Goal: Task Accomplishment & Management: Manage account settings

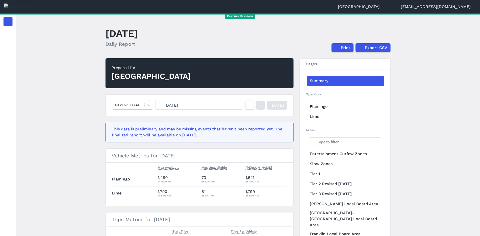
click at [385, 6] on button "[GEOGRAPHIC_DATA]" at bounding box center [361, 7] width 47 height 6
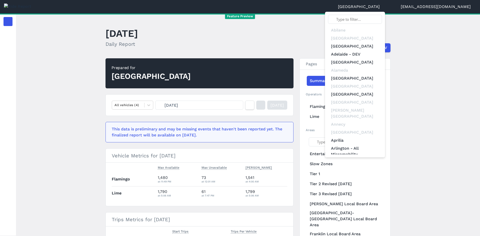
click at [382, 15] on input "text" at bounding box center [355, 19] width 54 height 9
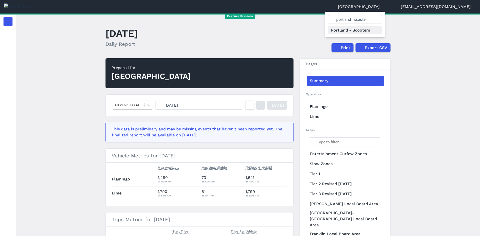
type input "portland - scooter"
click at [378, 31] on link "Portland - Scooters" at bounding box center [355, 30] width 54 height 8
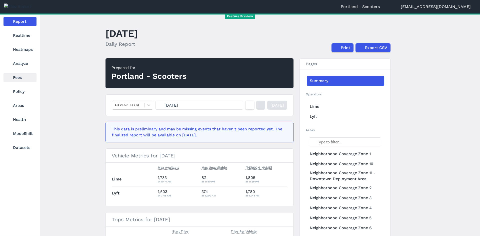
click at [16, 77] on link "Fees" at bounding box center [20, 77] width 33 height 9
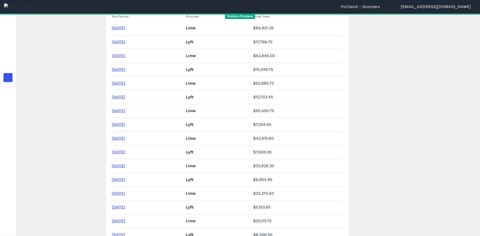
scroll to position [43, 0]
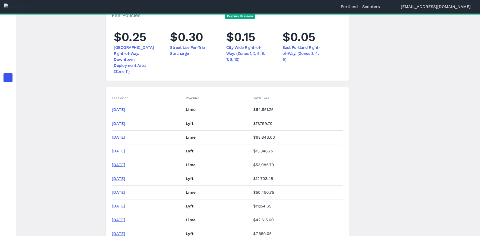
click at [125, 107] on link "[DATE]" at bounding box center [119, 109] width 14 height 5
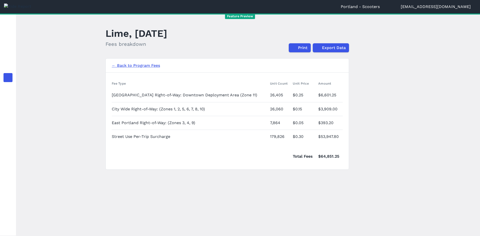
click at [397, 50] on main "Lime, [DATE] Fees breakdown Print Export Data ← Back to Program Fees Fee Type U…" at bounding box center [248, 125] width 464 height 222
click at [438, 6] on button "[EMAIL_ADDRESS][DOMAIN_NAME]" at bounding box center [438, 7] width 75 height 6
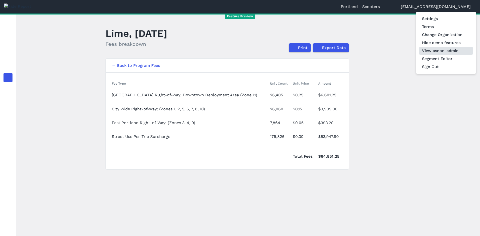
click at [444, 51] on button "View as non-admin" at bounding box center [446, 51] width 54 height 8
click at [444, 51] on button "View as admin" at bounding box center [446, 51] width 54 height 8
click at [439, 43] on button "Hide demo features" at bounding box center [446, 43] width 54 height 8
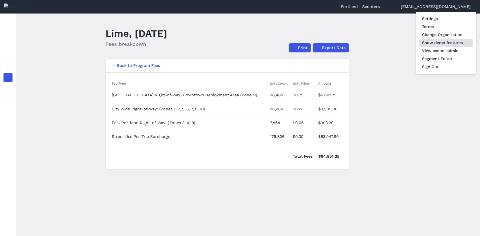
click at [439, 43] on button "Show demo features" at bounding box center [446, 43] width 54 height 8
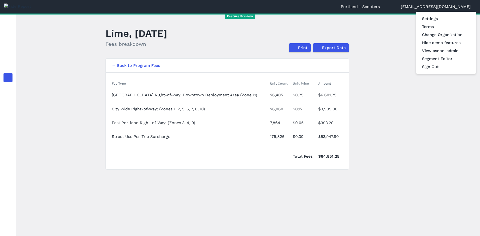
click at [375, 106] on div at bounding box center [240, 118] width 480 height 236
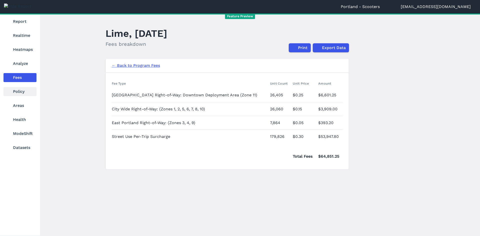
click at [14, 88] on link "Policy" at bounding box center [20, 91] width 33 height 9
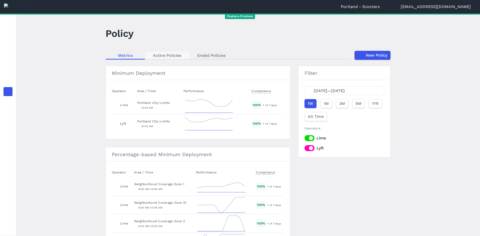
click at [171, 56] on link "Active Policies" at bounding box center [167, 56] width 44 height 8
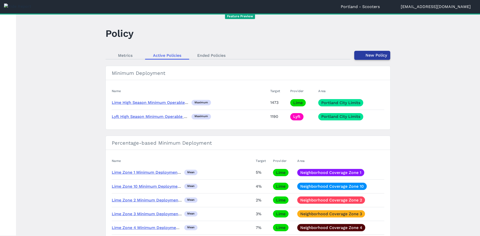
click at [378, 56] on link "New Policy" at bounding box center [372, 55] width 36 height 9
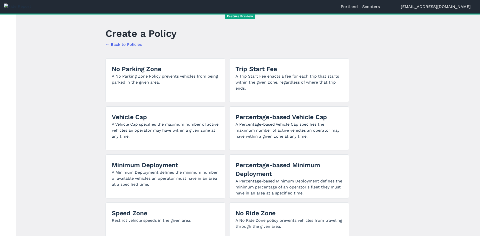
click at [439, 6] on button "[EMAIL_ADDRESS][DOMAIN_NAME]" at bounding box center [438, 7] width 75 height 6
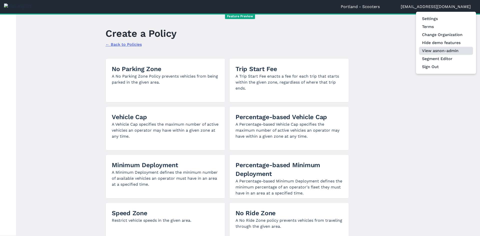
click at [438, 52] on button "View as non-admin" at bounding box center [446, 51] width 54 height 8
click at [366, 33] on div at bounding box center [240, 118] width 480 height 236
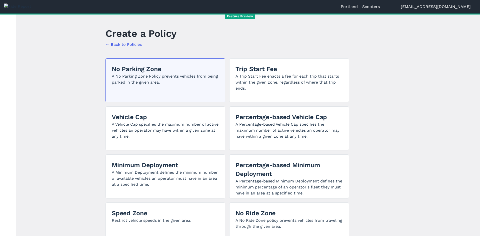
click at [170, 96] on div "No Parking Zone A No Parking Zone Policy prevents vehicles from being parked in…" at bounding box center [166, 80] width 120 height 44
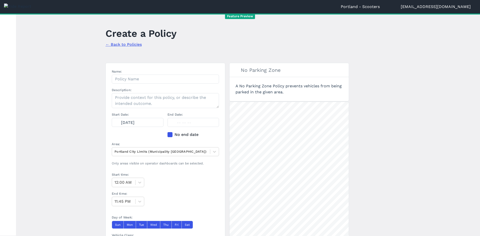
click at [438, 6] on button "[EMAIL_ADDRESS][DOMAIN_NAME]" at bounding box center [438, 7] width 75 height 6
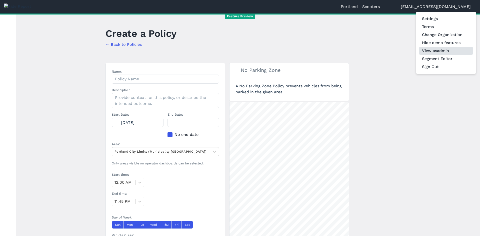
click at [444, 50] on button "View as admin" at bounding box center [446, 51] width 54 height 8
click at [444, 50] on button "View as non-admin" at bounding box center [446, 51] width 54 height 8
click at [447, 35] on link "Change Organization" at bounding box center [446, 35] width 54 height 8
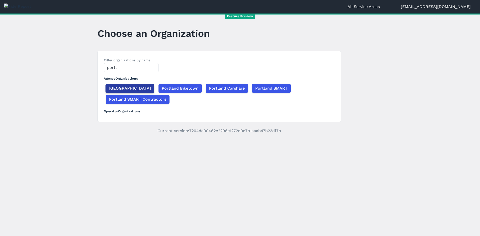
type input "portl"
click at [118, 89] on span "Portland" at bounding box center [130, 88] width 42 height 6
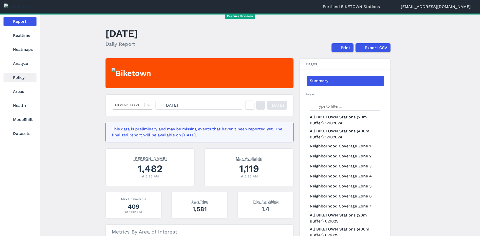
click at [26, 77] on link "Policy" at bounding box center [20, 77] width 33 height 9
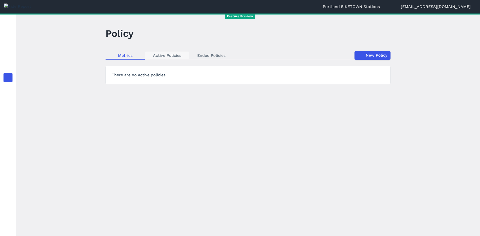
click at [180, 53] on link "Active Policies" at bounding box center [167, 56] width 44 height 8
click at [369, 8] on button "Portland BIKETOWN Stations" at bounding box center [354, 7] width 62 height 6
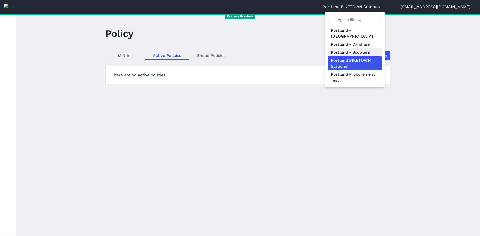
click at [382, 48] on link "Portland - Scooters" at bounding box center [355, 52] width 54 height 8
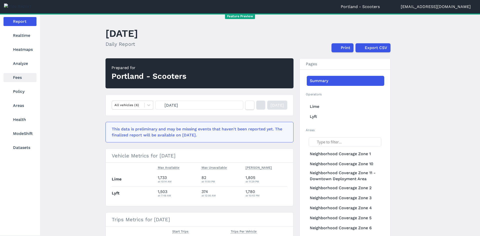
click at [15, 79] on link "Fees" at bounding box center [20, 77] width 33 height 9
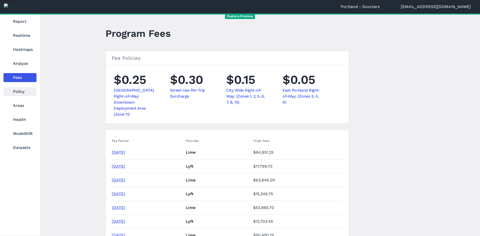
click at [17, 88] on nav "Report Realtime Heatmaps Analyze Fees Policy Areas Health ModeShift Datasets" at bounding box center [20, 85] width 40 height 142
click at [18, 89] on link "Policy" at bounding box center [20, 91] width 33 height 9
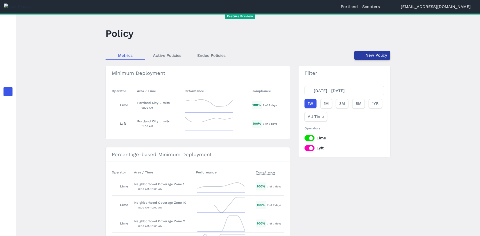
click at [369, 58] on link "New Policy" at bounding box center [372, 55] width 36 height 9
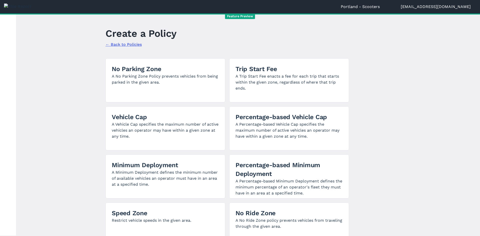
click at [369, 58] on main "Create a Policy ← Back to Policies No Parking Zone A No Parking Zone Policy pre…" at bounding box center [248, 125] width 464 height 222
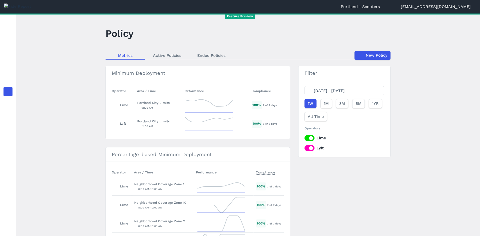
click at [439, 4] on button "[EMAIL_ADDRESS][DOMAIN_NAME]" at bounding box center [438, 7] width 75 height 6
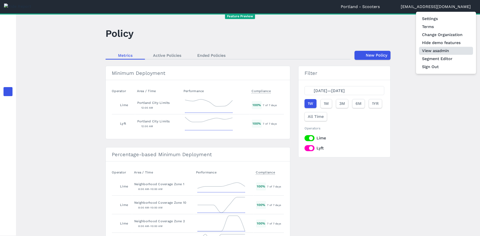
click at [447, 50] on button "View as admin" at bounding box center [446, 51] width 54 height 8
click at [376, 58] on div at bounding box center [240, 118] width 480 height 236
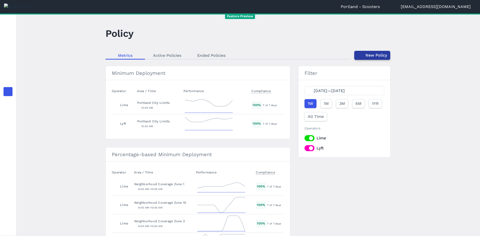
click at [376, 58] on link "New Policy" at bounding box center [372, 55] width 36 height 9
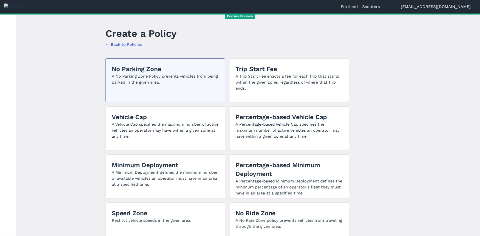
click at [142, 93] on div "No Parking Zone A No Parking Zone Policy prevents vehicles from being parked in…" at bounding box center [166, 80] width 120 height 44
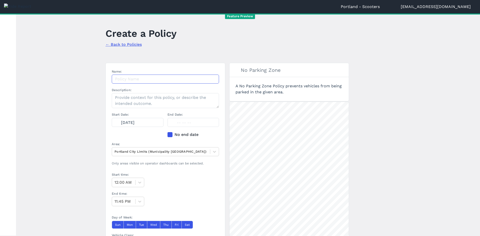
click at [190, 81] on input "Name:" at bounding box center [165, 79] width 107 height 9
drag, startPoint x: 184, startPoint y: 101, endPoint x: 178, endPoint y: 114, distance: 13.9
click at [184, 102] on textarea "Description:" at bounding box center [165, 100] width 107 height 15
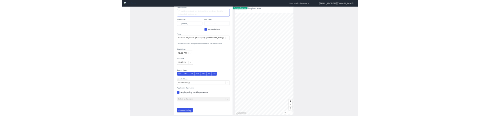
scroll to position [92, 0]
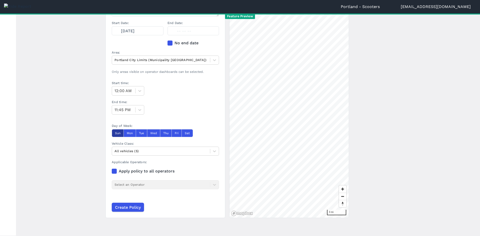
click at [120, 133] on button "Sun" at bounding box center [118, 133] width 12 height 8
click at [117, 135] on button "Sun" at bounding box center [118, 133] width 12 height 8
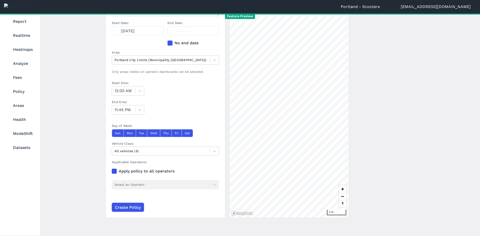
drag, startPoint x: 24, startPoint y: 105, endPoint x: 31, endPoint y: 100, distance: 9.2
click at [24, 105] on link "Areas" at bounding box center [20, 105] width 33 height 9
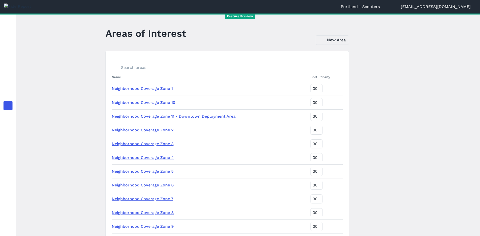
click at [333, 38] on link "New Area" at bounding box center [332, 40] width 33 height 10
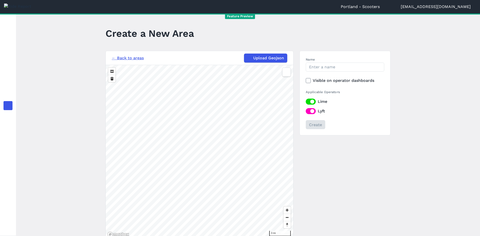
click at [418, 52] on main "Create a New Area ← Back to areas Upload Geojson 3 mi Name Visible on operator …" at bounding box center [248, 125] width 464 height 222
click at [409, 43] on main "Create a New Area ← Back to areas Upload Geojson 3 mi Name Visible on operator …" at bounding box center [248, 125] width 464 height 222
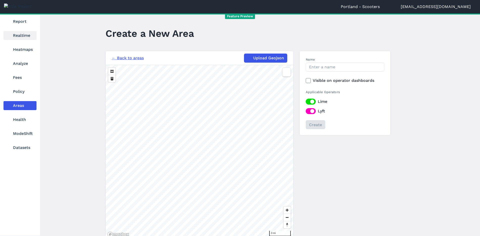
click at [10, 32] on link "Realtime" at bounding box center [20, 35] width 33 height 9
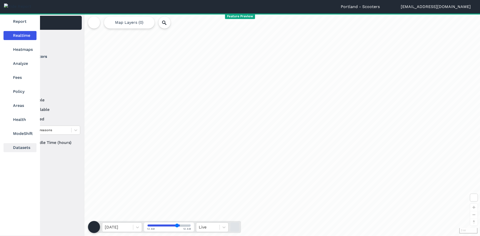
click at [19, 147] on link "Datasets" at bounding box center [20, 147] width 33 height 9
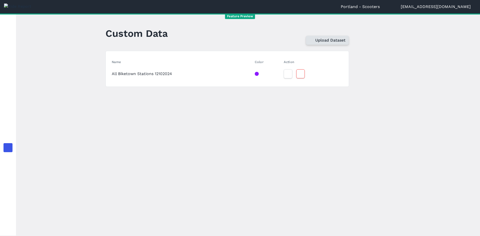
click at [315, 42] on span "Upload Dataset" at bounding box center [330, 40] width 30 height 6
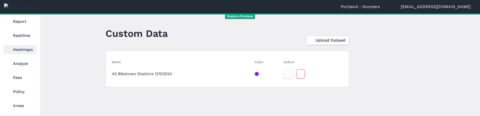
drag, startPoint x: 16, startPoint y: 45, endPoint x: 16, endPoint y: 48, distance: 2.6
click at [16, 46] on nav "Report Realtime Heatmaps Analyze Fees Policy Areas Health ModeShift Datasets" at bounding box center [20, 85] width 40 height 142
click at [17, 48] on link "Heatmaps" at bounding box center [20, 49] width 33 height 9
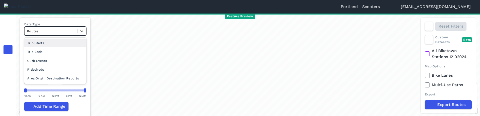
click at [68, 31] on div at bounding box center [51, 31] width 48 height 6
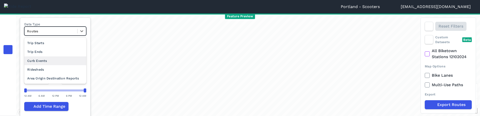
click at [64, 61] on div "Curb Events" at bounding box center [55, 60] width 62 height 9
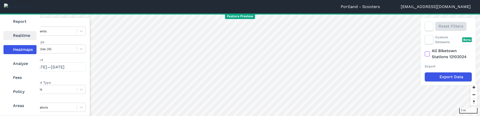
click at [14, 38] on link "Realtime" at bounding box center [20, 35] width 33 height 9
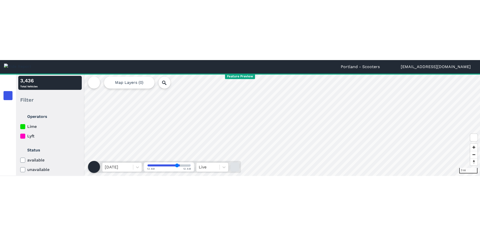
scroll to position [40, 0]
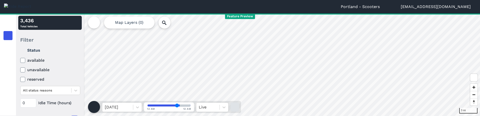
click at [166, 104] on span at bounding box center [169, 105] width 44 height 3
type input "41"
click at [166, 105] on input "range" at bounding box center [169, 105] width 43 height 2
